Goal: Check status: Check status

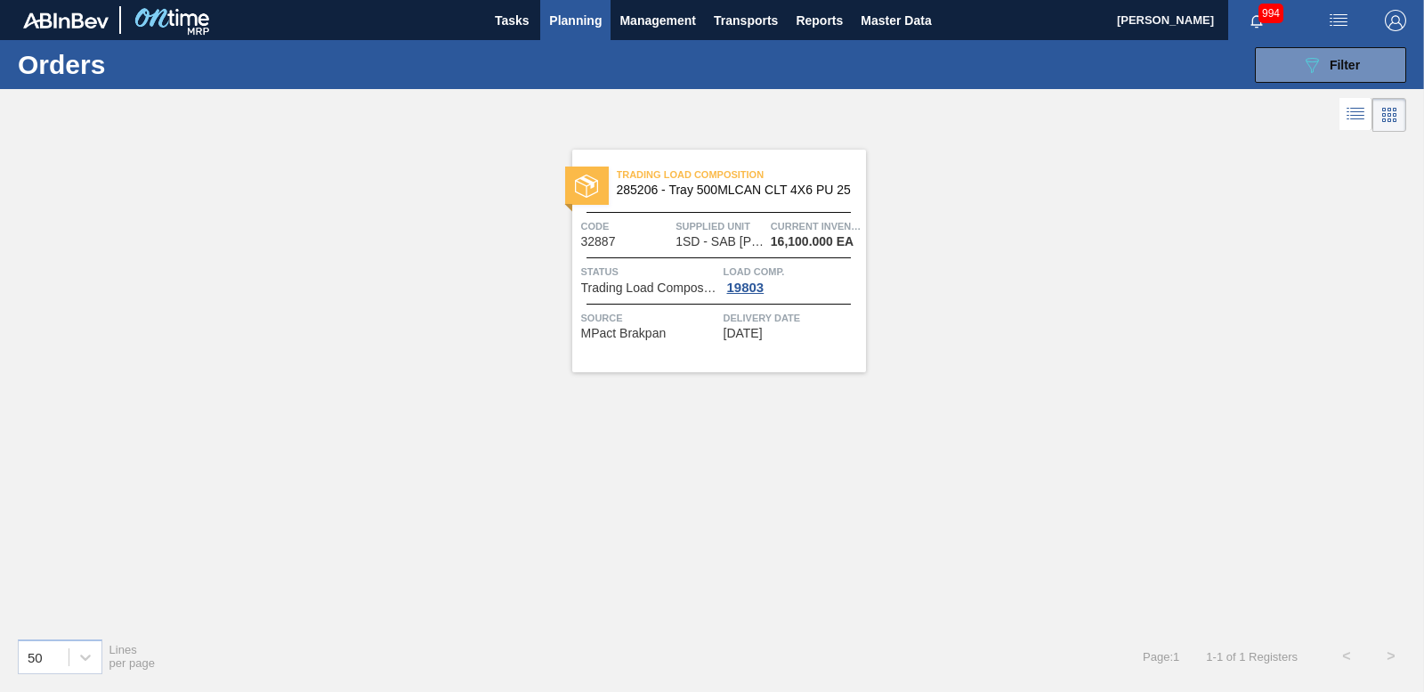
click at [1288, 41] on div "089F7B8B-B2A5-4AFE-B5C0-19BA573D28AC Filter Portal Order Code × 32887 PO SAP Co…" at bounding box center [846, 64] width 1140 height 53
click at [1285, 61] on button "089F7B8B-B2A5-4AFE-B5C0-19BA573D28AC Filter" at bounding box center [1330, 65] width 151 height 36
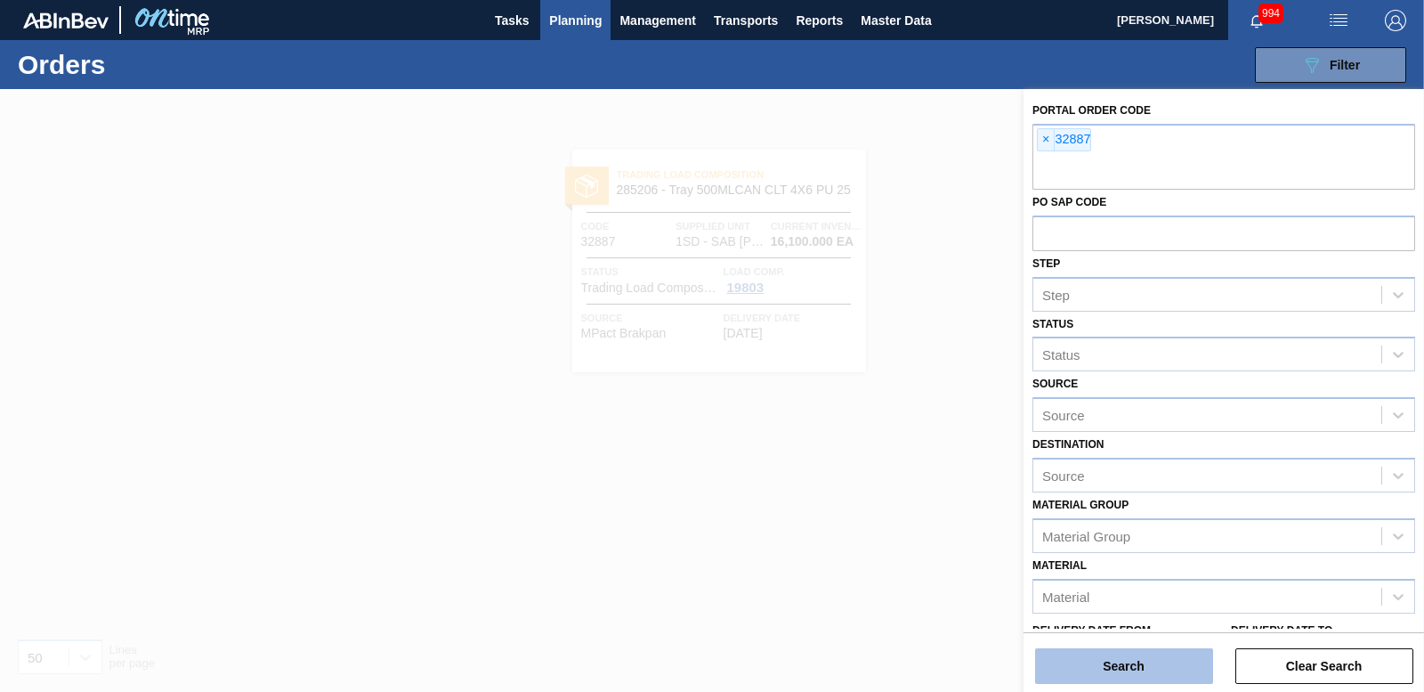
click at [1153, 654] on button "Search" at bounding box center [1124, 666] width 178 height 36
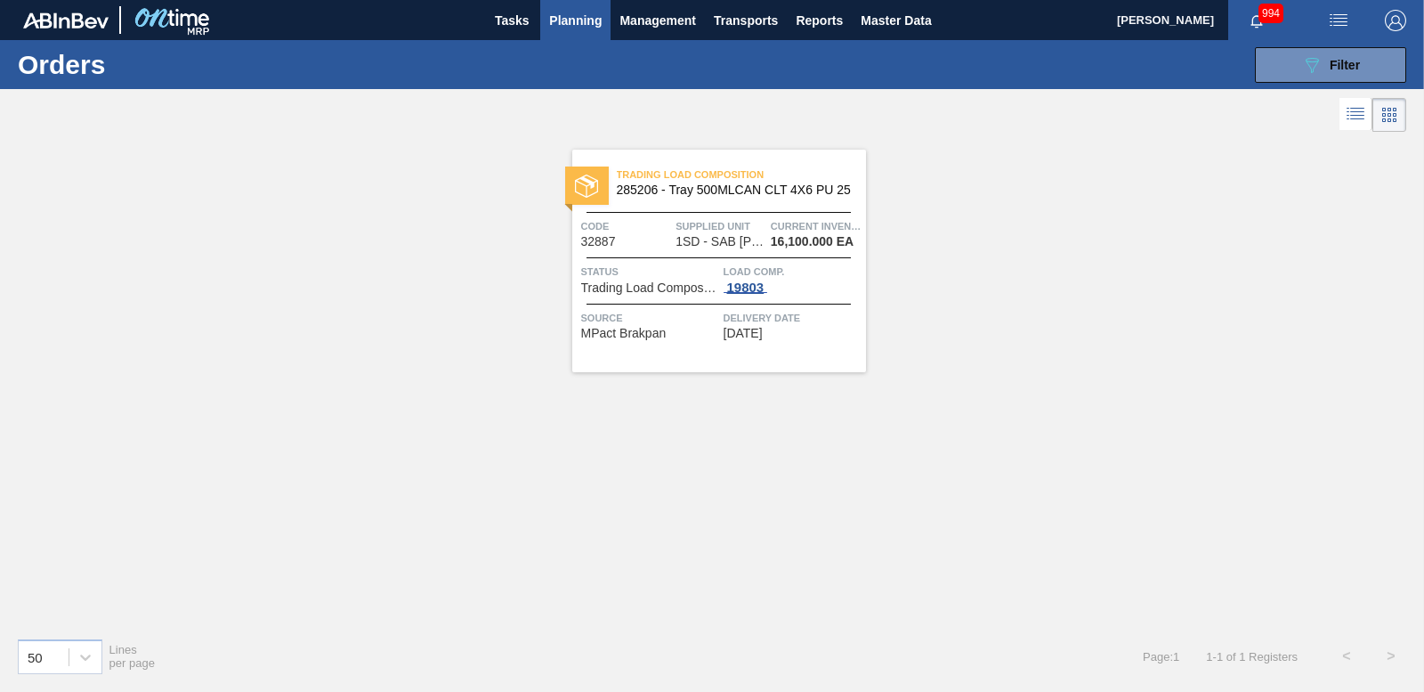
click at [756, 282] on div "19803" at bounding box center [746, 287] width 45 height 14
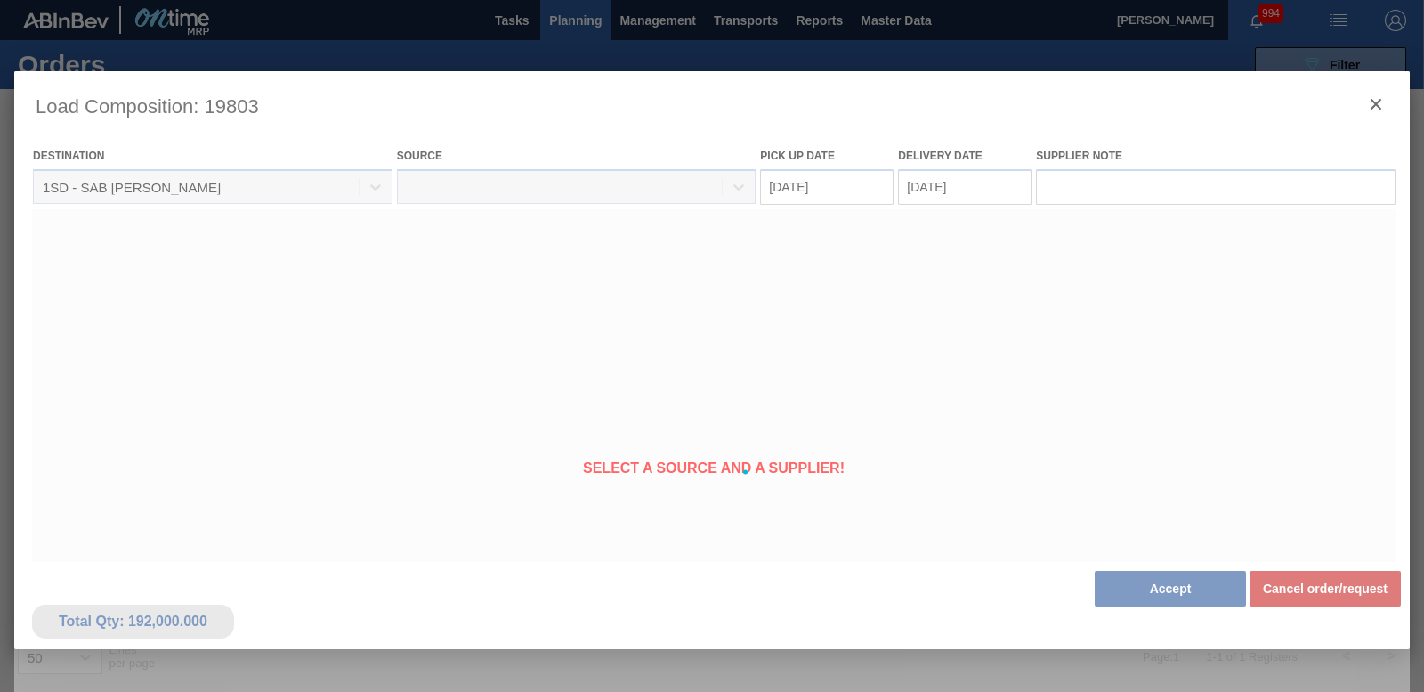
type Date "[DATE]"
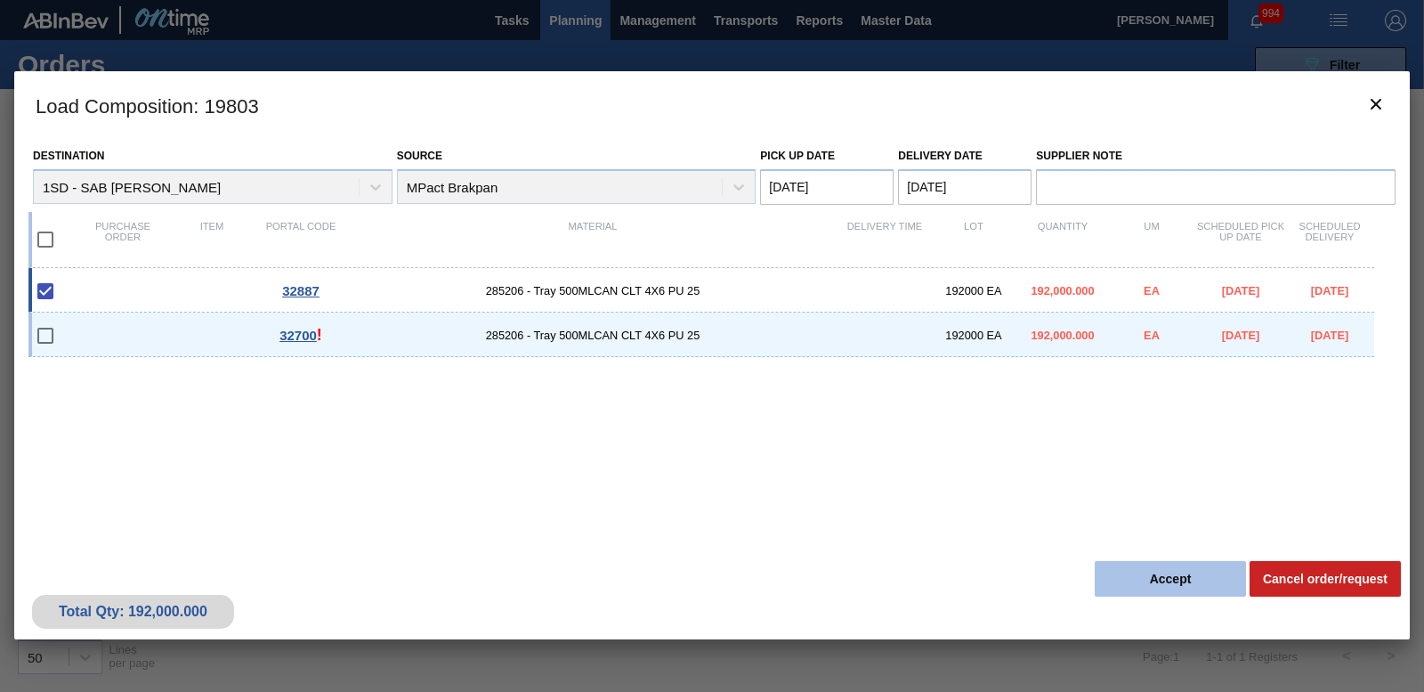
click at [1207, 571] on button "Accept" at bounding box center [1170, 579] width 151 height 36
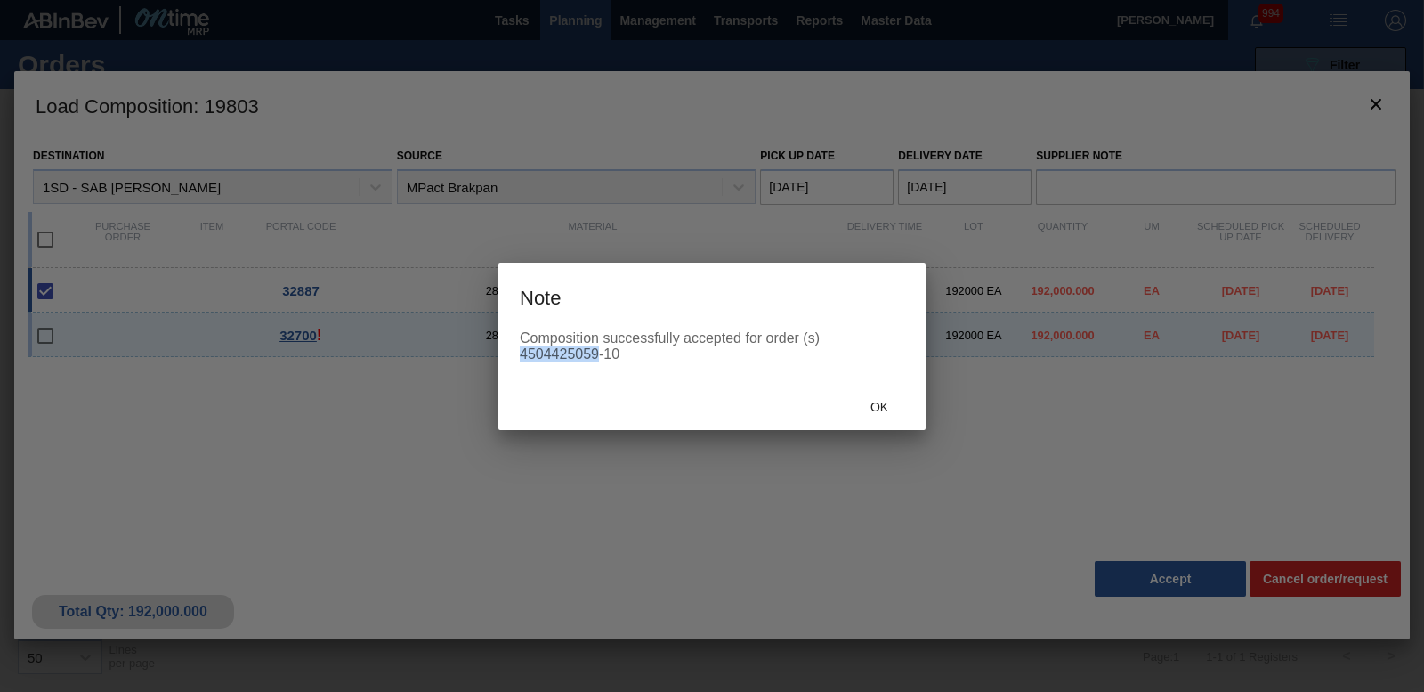
drag, startPoint x: 523, startPoint y: 353, endPoint x: 597, endPoint y: 356, distance: 74.0
click at [597, 356] on div "Composition successfully accepted for order (s) 4504425059-10" at bounding box center [712, 346] width 385 height 32
drag, startPoint x: 597, startPoint y: 356, endPoint x: 576, endPoint y: 353, distance: 21.5
copy div "4504425059"
click at [888, 400] on span "Ok" at bounding box center [879, 407] width 46 height 14
